Goal: Navigation & Orientation: Find specific page/section

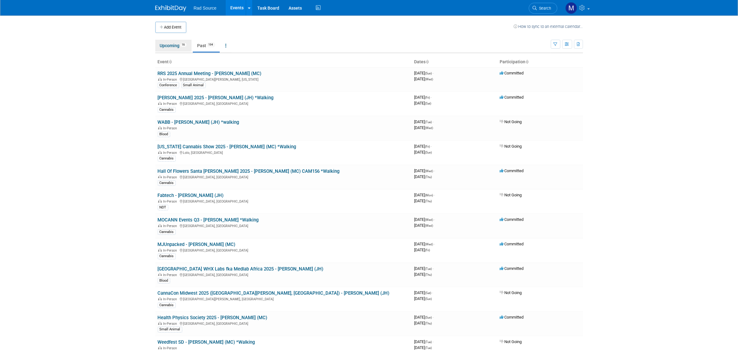
click at [173, 50] on link "Upcoming 16" at bounding box center [173, 46] width 36 height 12
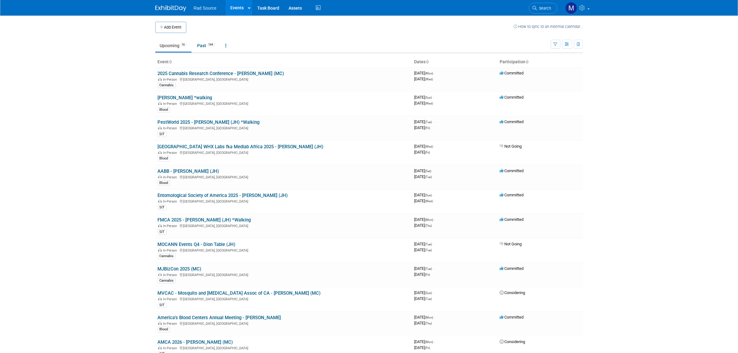
drag, startPoint x: 193, startPoint y: 171, endPoint x: 198, endPoint y: 171, distance: 4.7
click at [193, 171] on link "AABB - [PERSON_NAME] (JH)" at bounding box center [188, 171] width 61 height 6
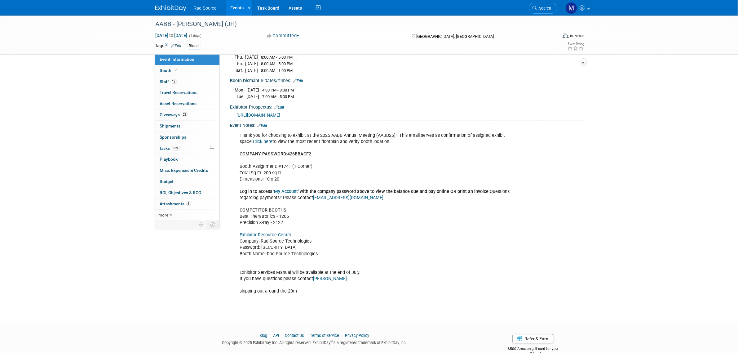
scroll to position [116, 0]
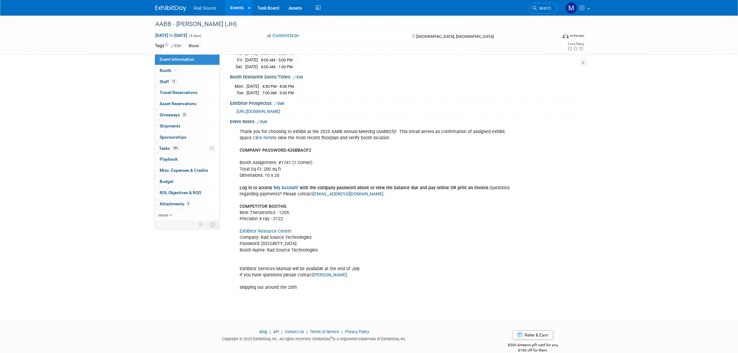
click at [271, 234] on link "Exhibitor Resource Center" at bounding box center [266, 231] width 52 height 5
